Goal: Task Accomplishment & Management: Complete application form

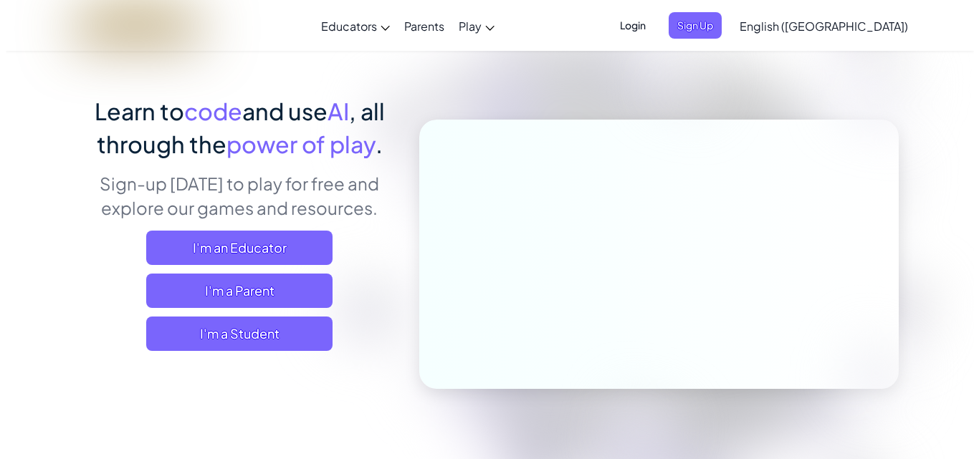
scroll to position [78, 0]
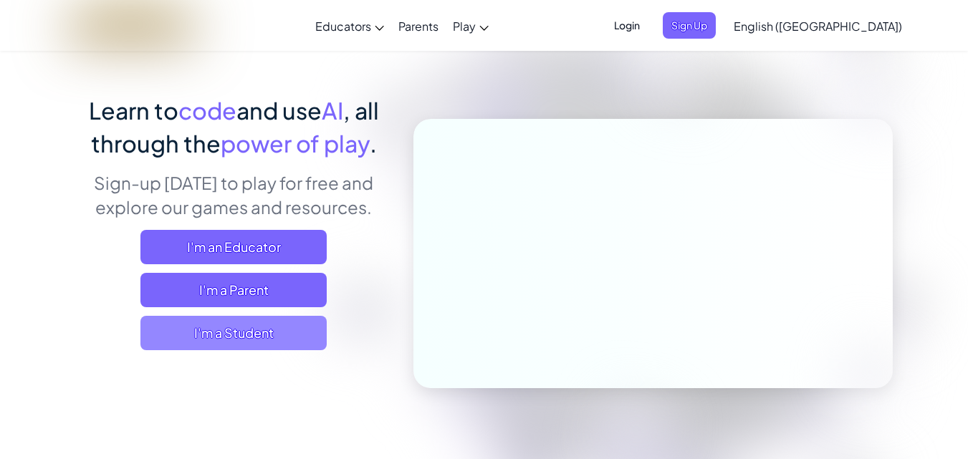
click at [226, 334] on span "I'm a Student" at bounding box center [233, 333] width 186 height 34
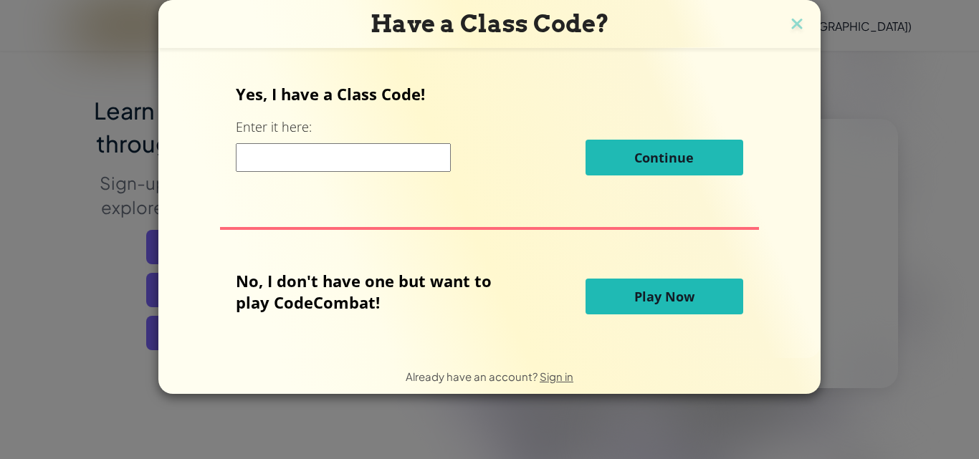
click at [267, 152] on input at bounding box center [343, 157] width 215 height 29
paste input "ParkSpeedLast"
type input "ParkSpeedLast"
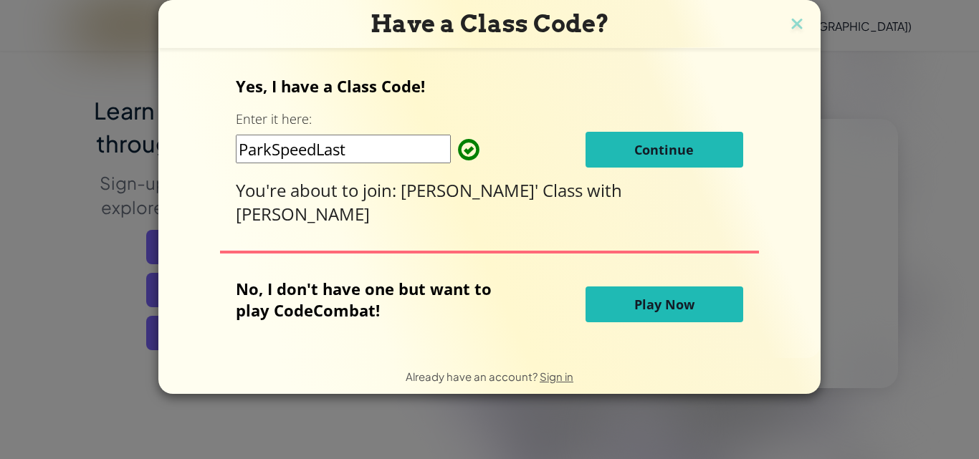
click at [677, 157] on span "Continue" at bounding box center [663, 149] width 59 height 17
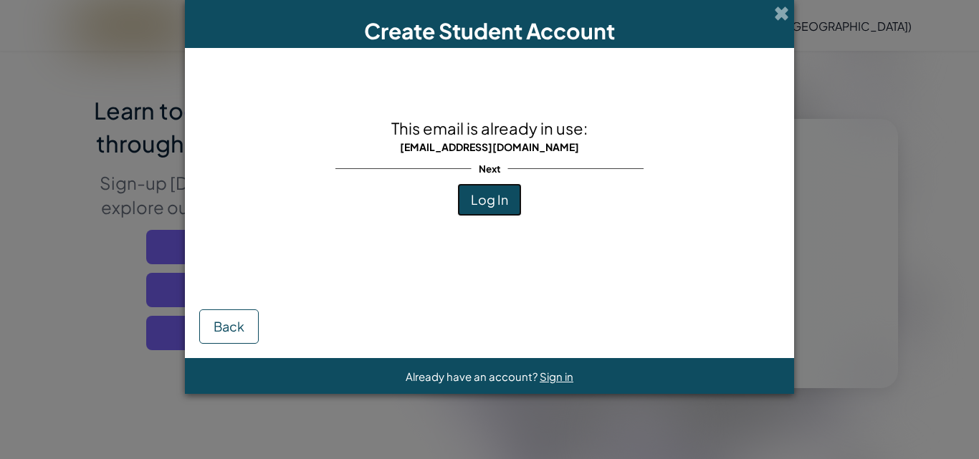
click at [512, 194] on button "Log In" at bounding box center [489, 200] width 65 height 33
